Goal: Transaction & Acquisition: Download file/media

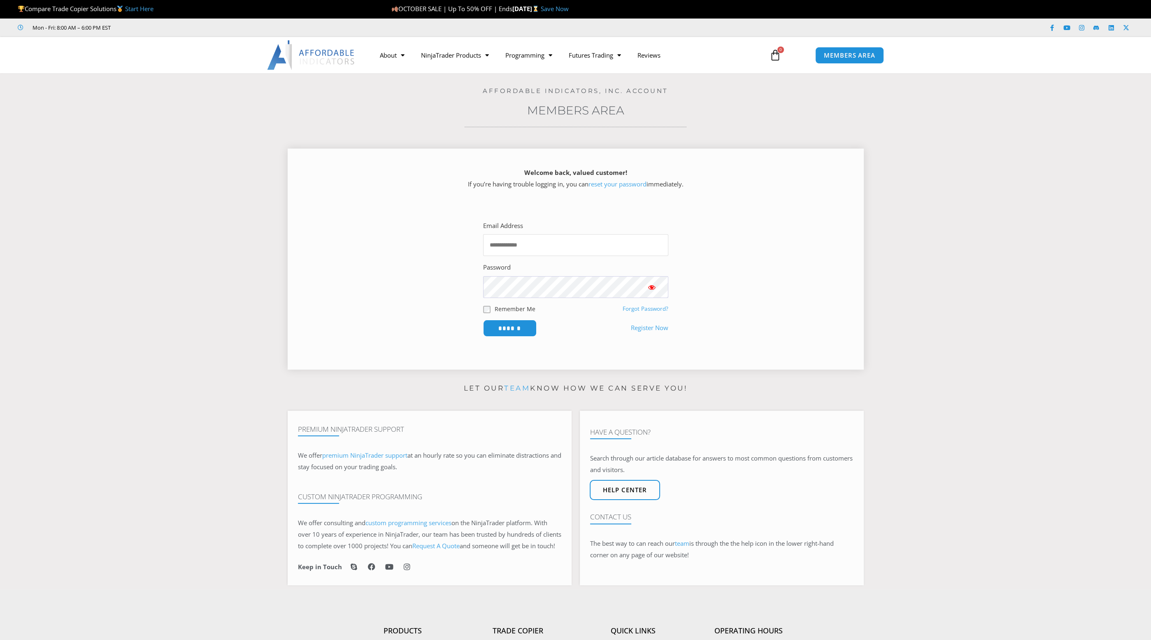
type input "**********"
click at [508, 328] on input "******" at bounding box center [509, 328] width 56 height 18
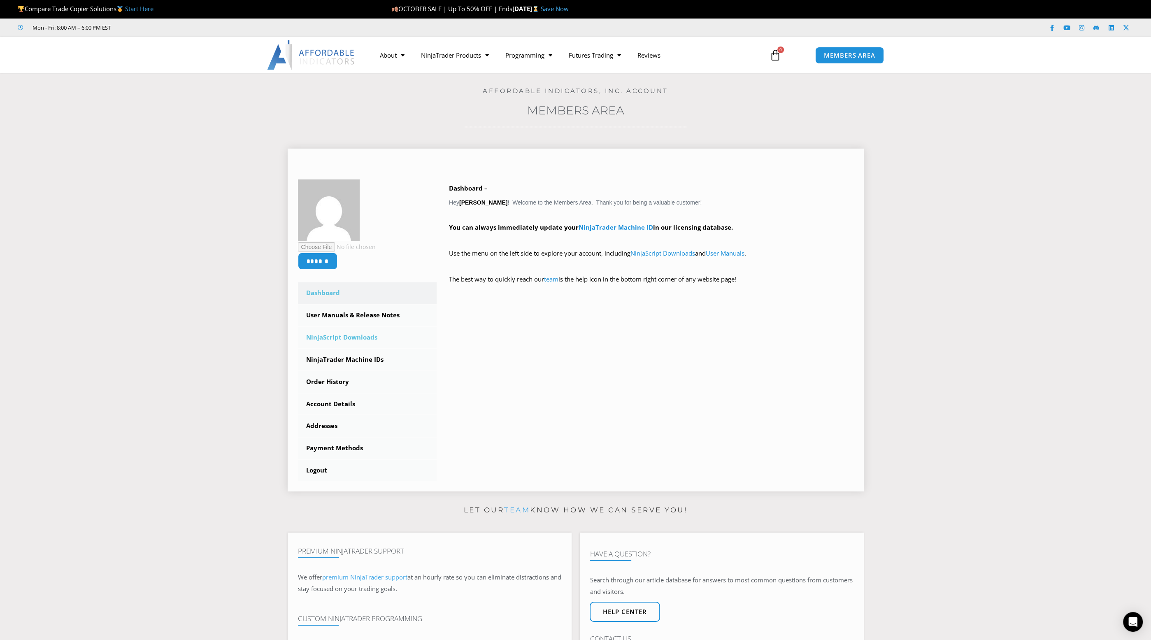
click at [331, 338] on link "NinjaScript Downloads" at bounding box center [367, 337] width 139 height 21
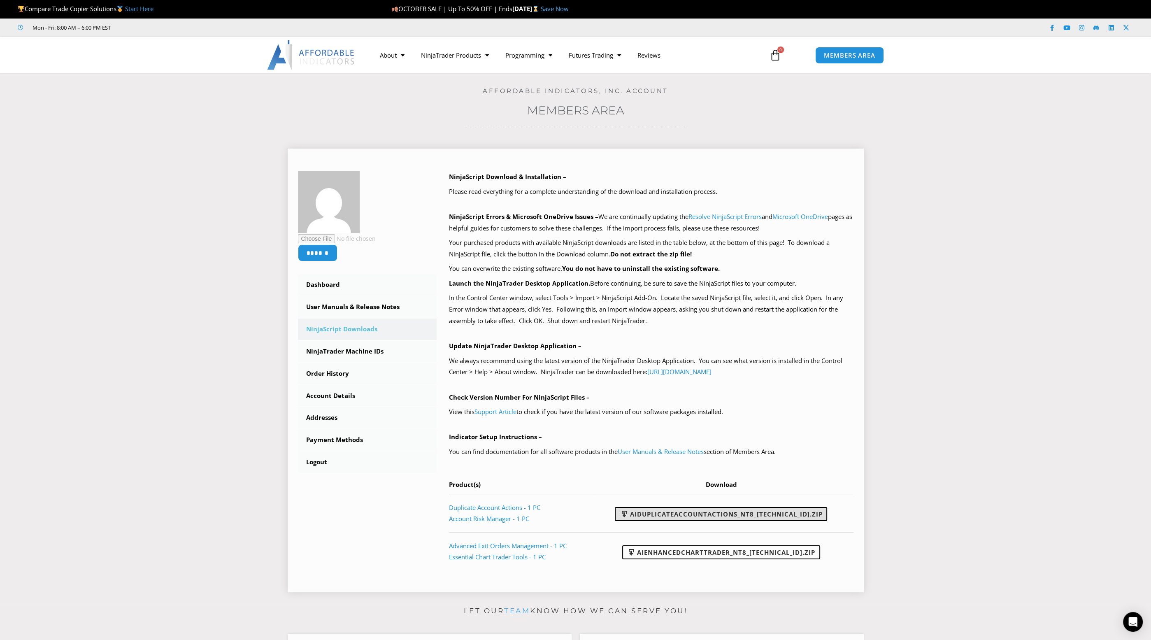
click at [722, 511] on link "AIDuplicateAccountActions_NT8_[TECHNICAL_ID].zip" at bounding box center [721, 514] width 212 height 14
